Goal: Task Accomplishment & Management: Use online tool/utility

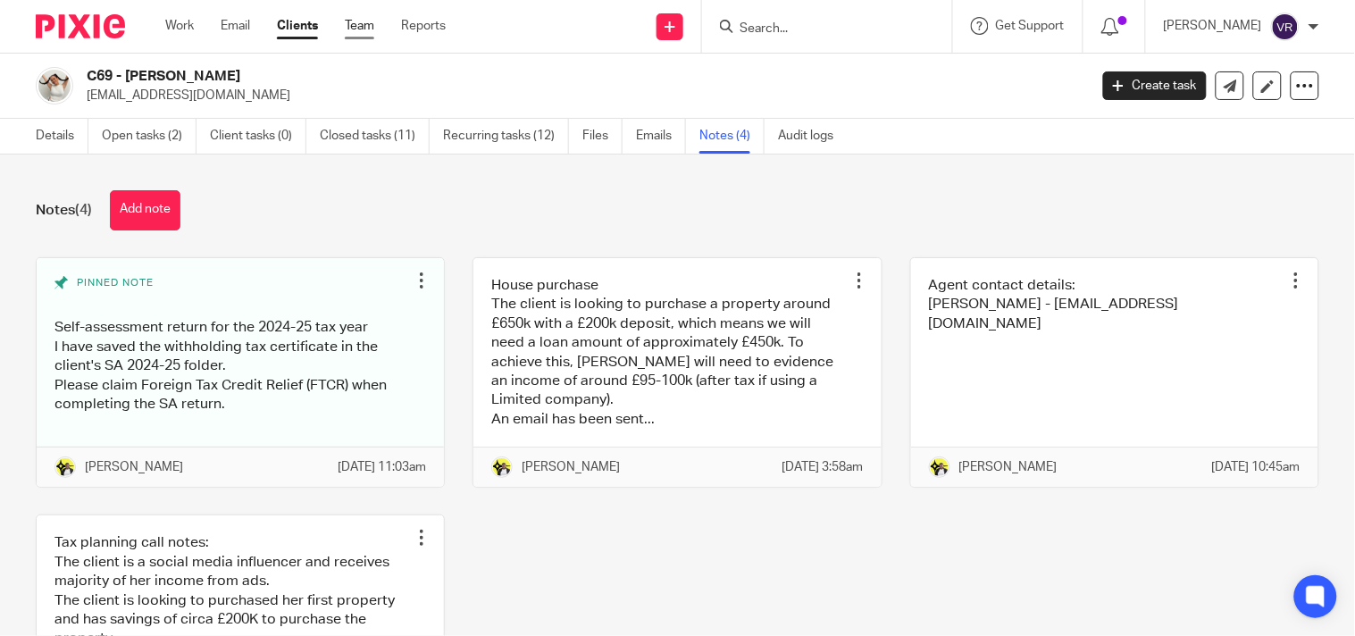
click at [354, 32] on link "Team" at bounding box center [359, 26] width 29 height 18
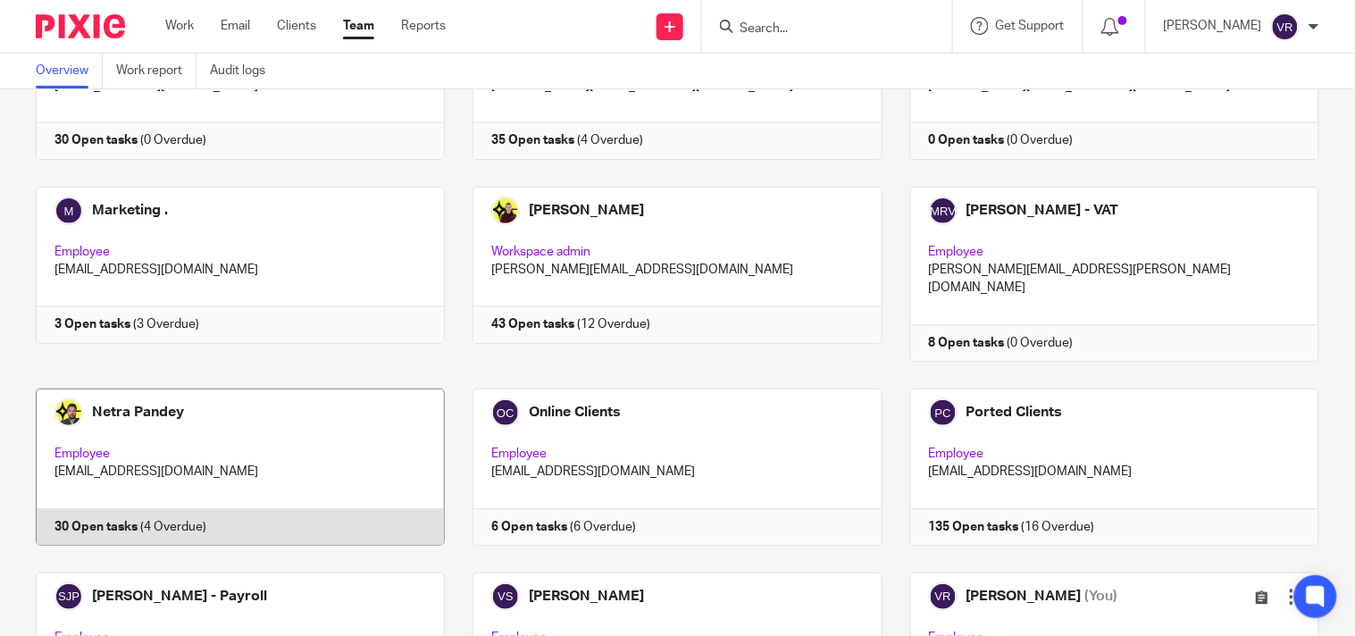
scroll to position [993, 0]
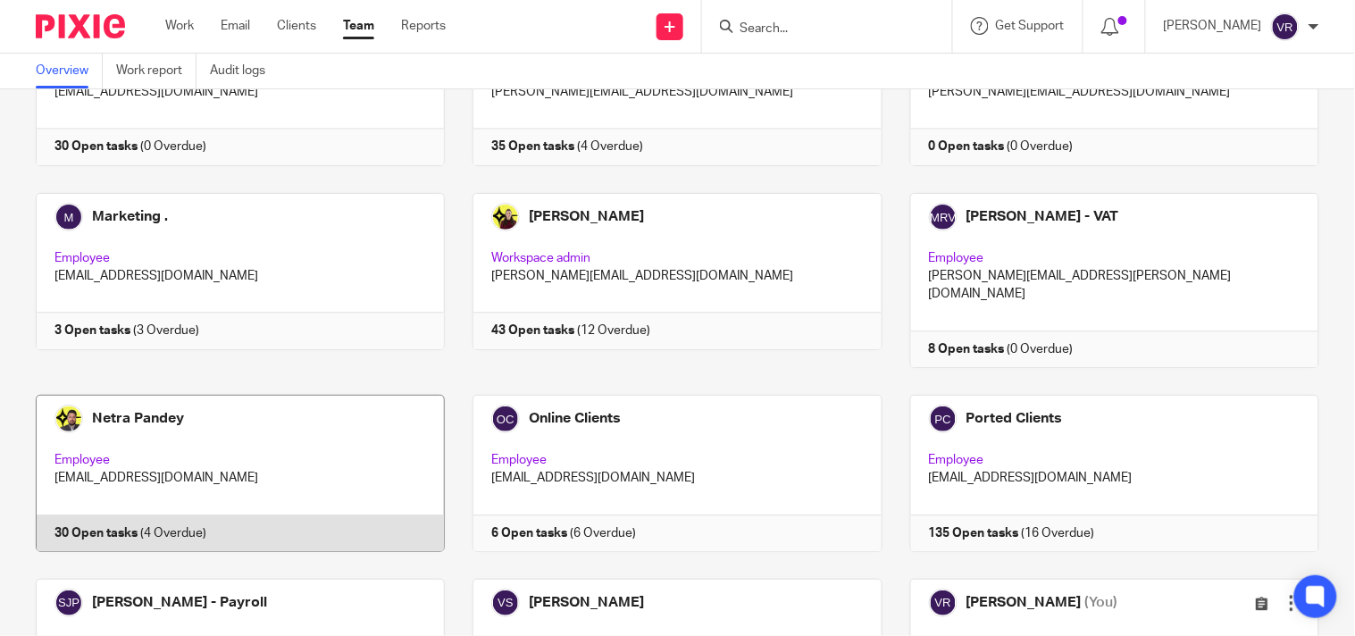
click at [238, 395] on link at bounding box center [226, 473] width 437 height 157
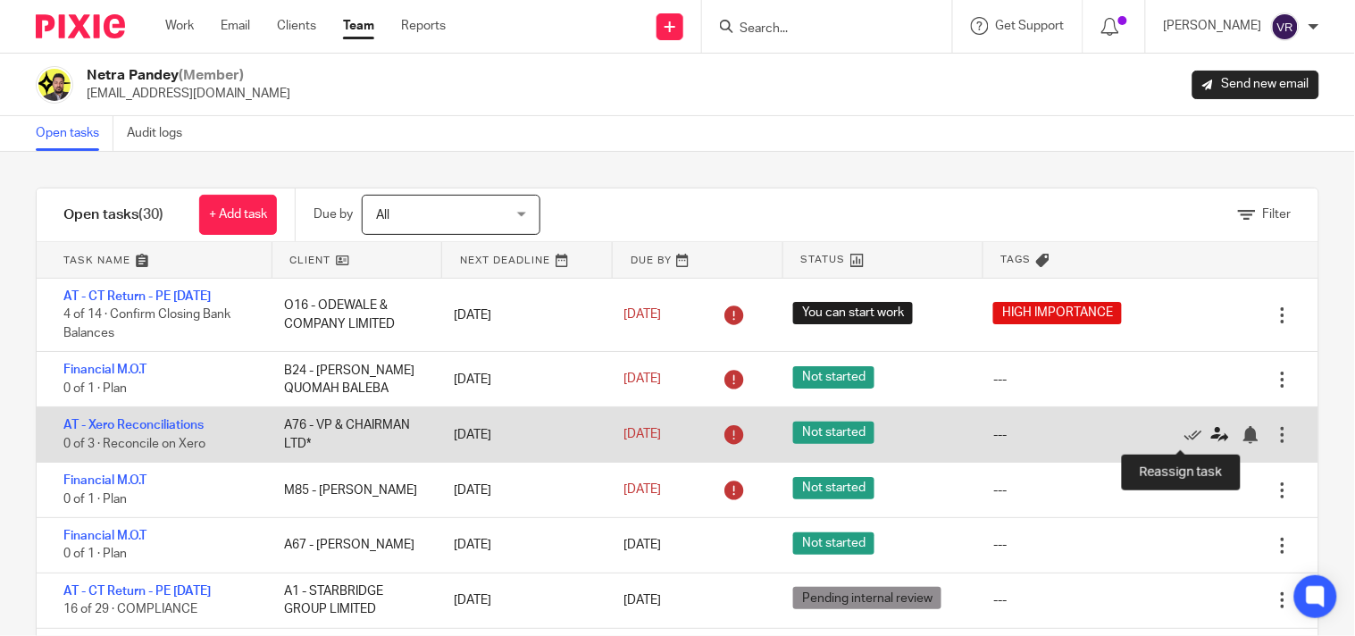
click at [1212, 433] on icon at bounding box center [1221, 435] width 18 height 18
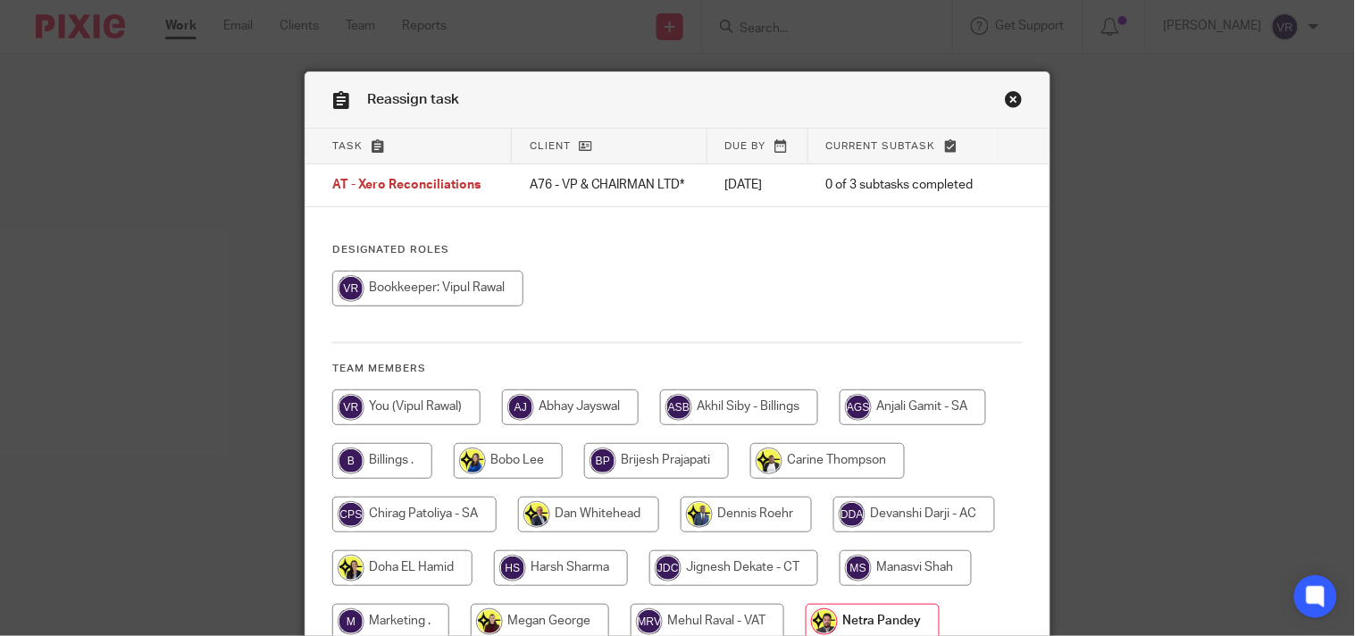
click at [405, 306] on input "radio" at bounding box center [427, 289] width 191 height 36
radio input "true"
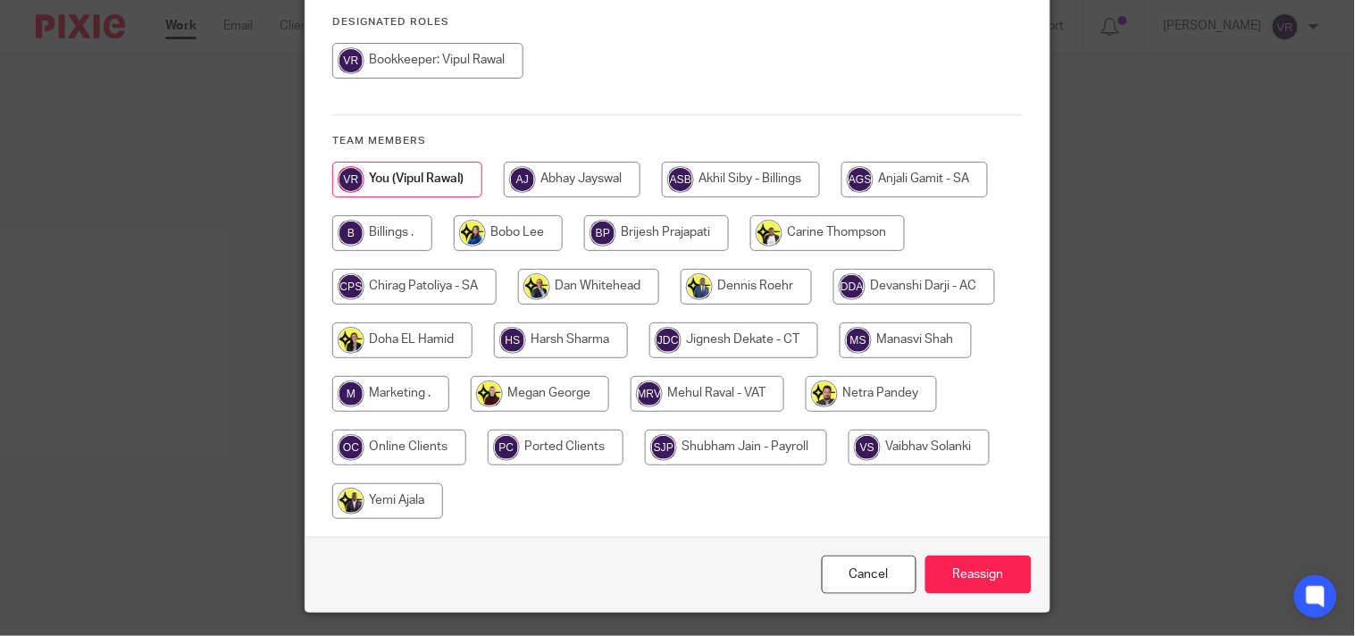
scroll to position [277, 0]
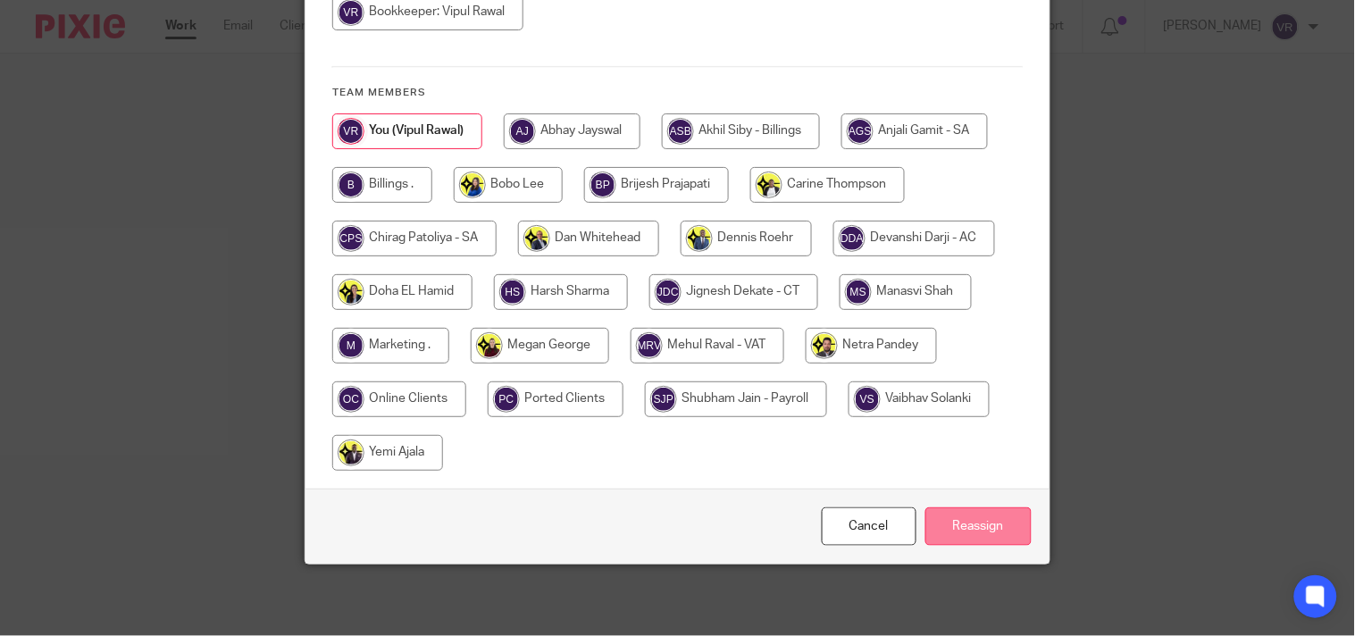
click at [1003, 532] on input "Reassign" at bounding box center [979, 527] width 106 height 38
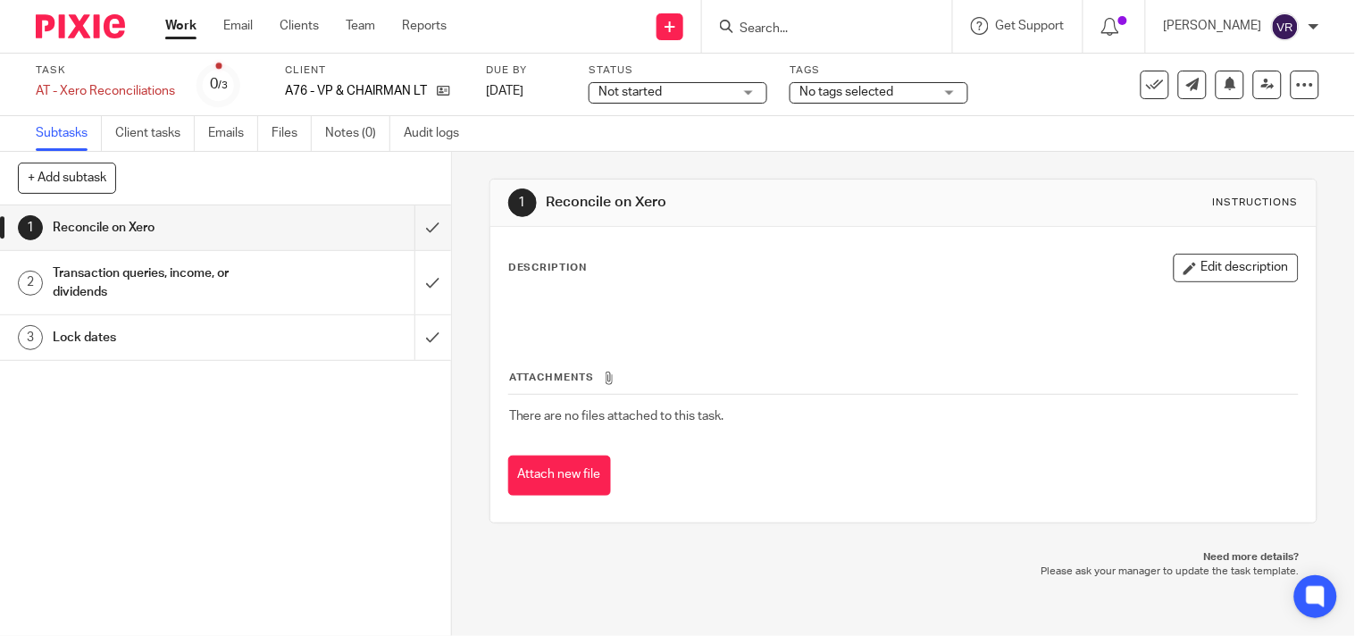
click at [751, 99] on div "Not started Not started" at bounding box center [678, 92] width 179 height 21
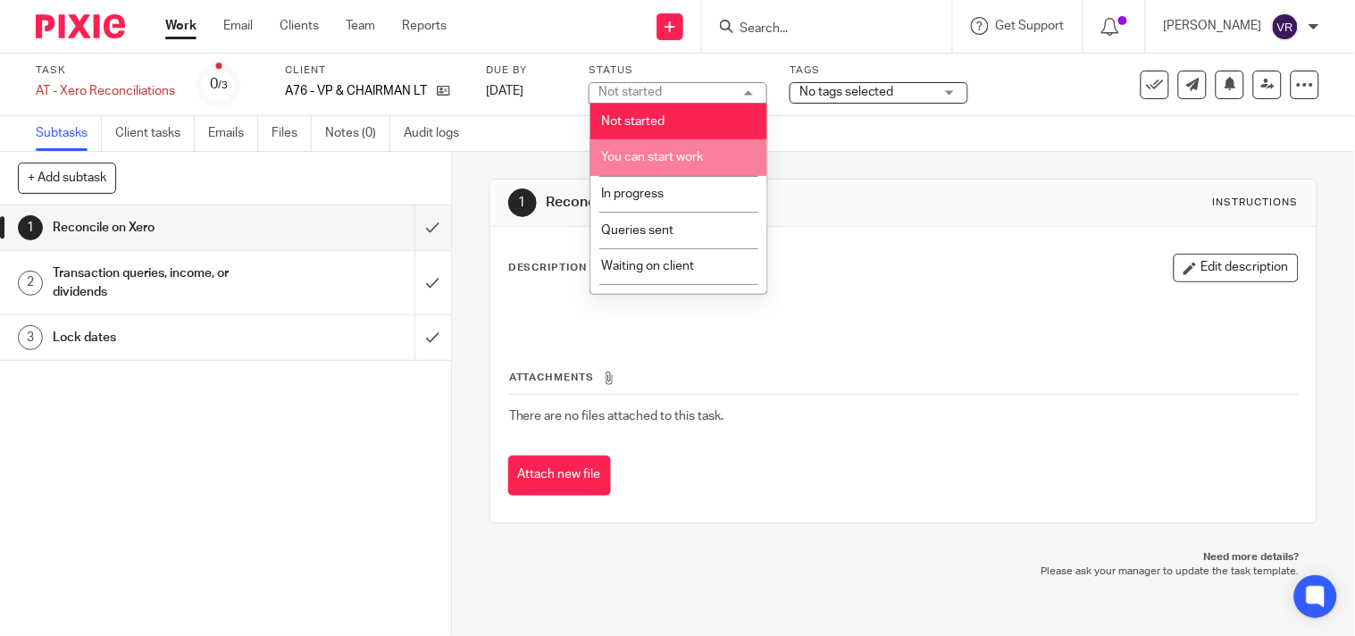
click at [701, 149] on li "You can start work" at bounding box center [679, 157] width 177 height 37
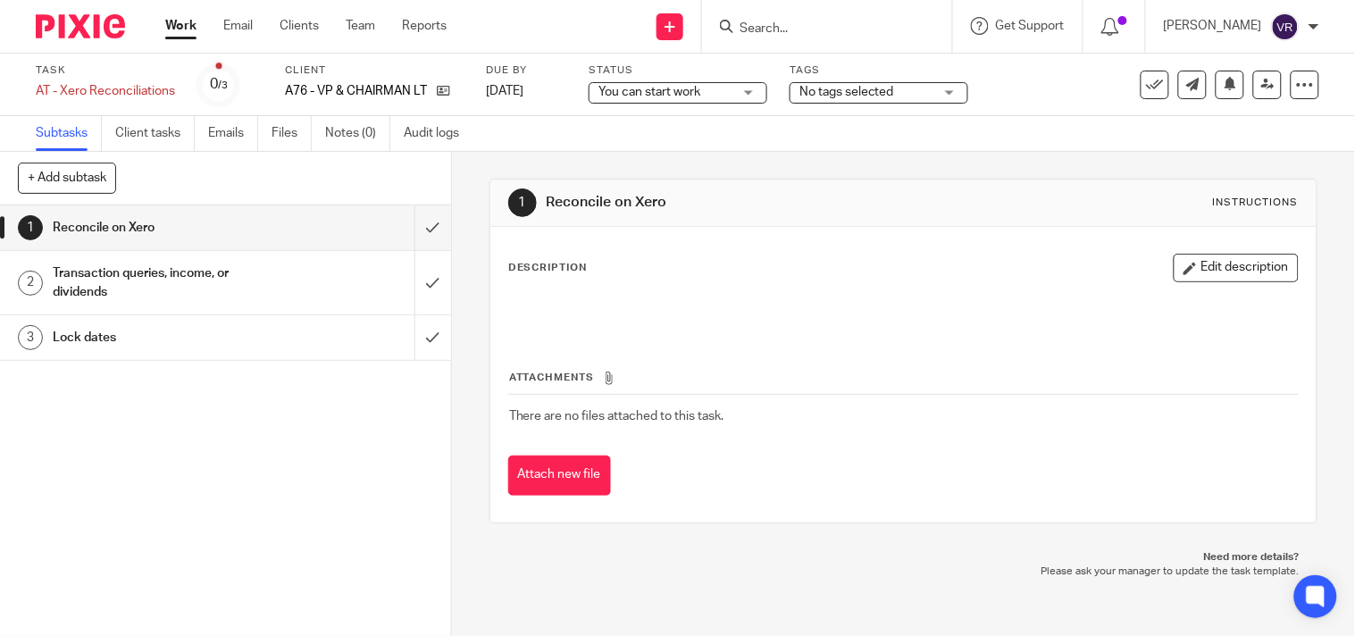
click at [749, 144] on div "Subtasks Client tasks Emails Files Notes (0) Audit logs" at bounding box center [677, 134] width 1355 height 36
